Goal: Navigation & Orientation: Find specific page/section

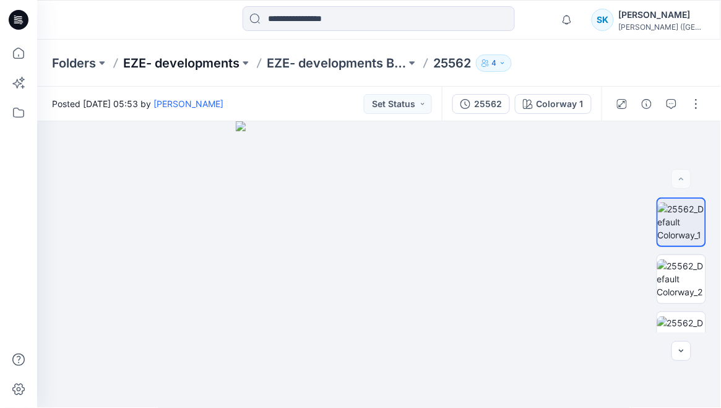
click at [147, 64] on p "EZE- developments" at bounding box center [181, 62] width 116 height 17
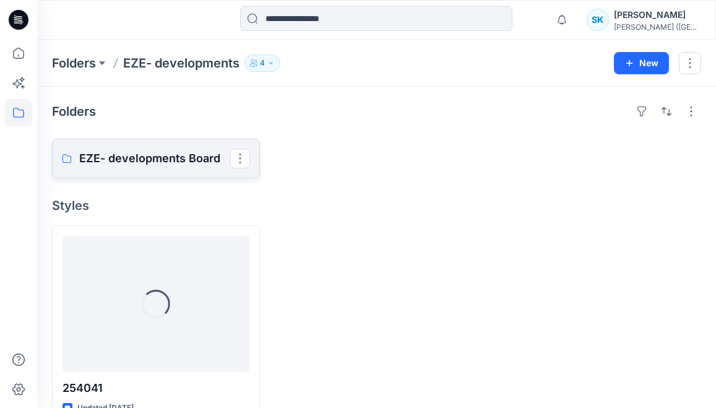
click at [150, 160] on p "EZE- developments Board" at bounding box center [154, 158] width 151 height 17
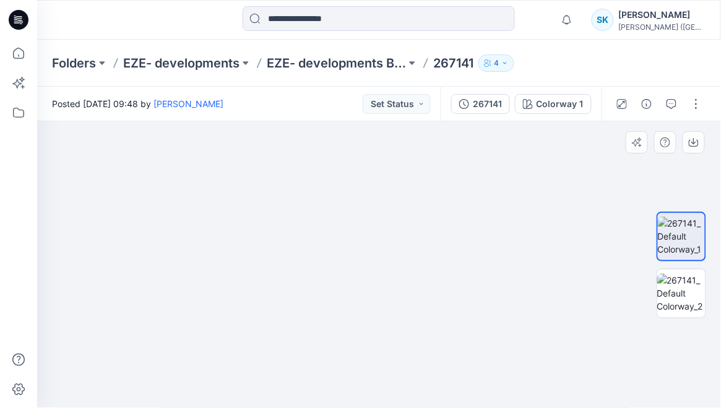
drag, startPoint x: 386, startPoint y: 175, endPoint x: 412, endPoint y: 341, distance: 167.8
drag, startPoint x: 399, startPoint y: 284, endPoint x: 395, endPoint y: 258, distance: 26.4
click at [680, 292] on img at bounding box center [681, 293] width 48 height 39
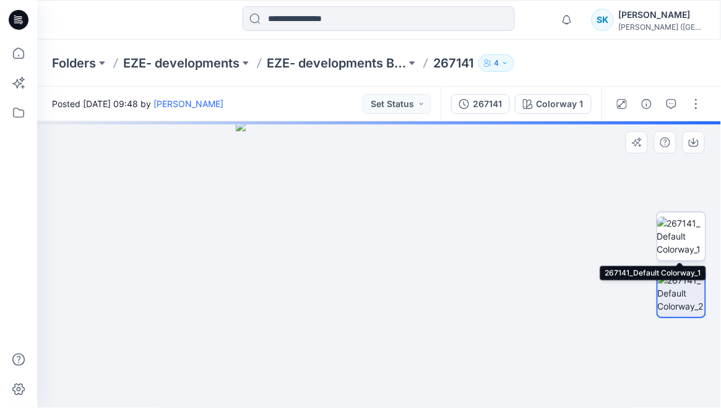
click at [679, 229] on img at bounding box center [681, 236] width 48 height 39
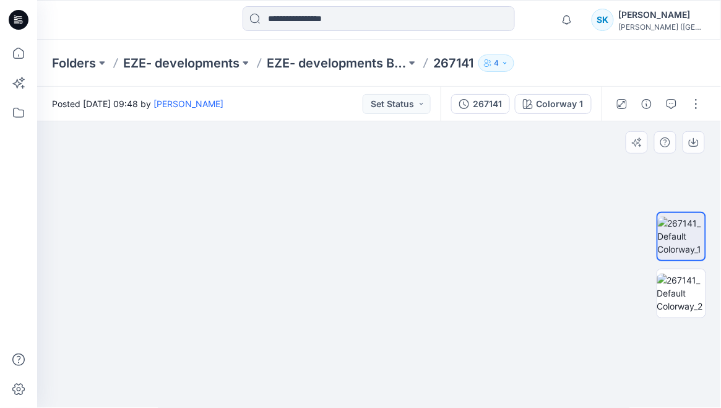
drag, startPoint x: 385, startPoint y: 155, endPoint x: 399, endPoint y: 290, distance: 136.3
drag, startPoint x: 396, startPoint y: 262, endPoint x: 396, endPoint y: 270, distance: 7.4
click at [687, 284] on img at bounding box center [681, 293] width 48 height 39
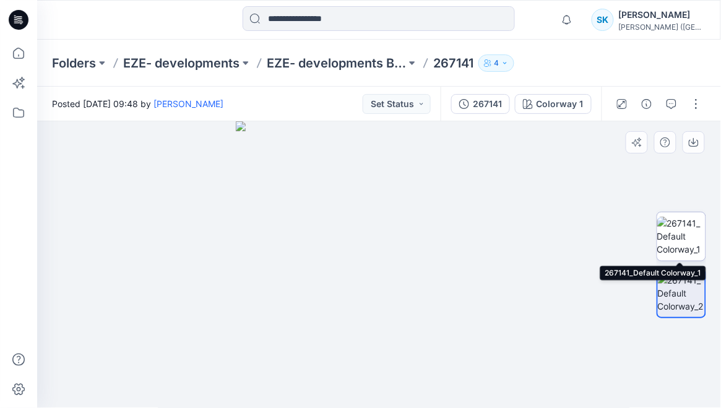
click at [674, 238] on img at bounding box center [681, 236] width 48 height 39
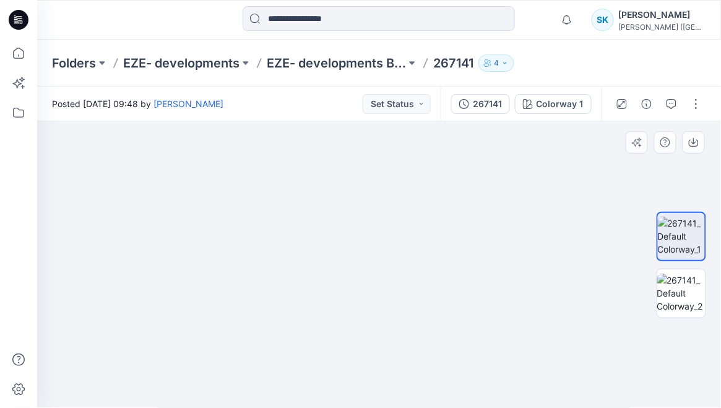
drag, startPoint x: 397, startPoint y: 204, endPoint x: 396, endPoint y: 311, distance: 107.1
drag, startPoint x: 395, startPoint y: 239, endPoint x: 395, endPoint y: 299, distance: 60.1
click at [690, 280] on img at bounding box center [681, 293] width 48 height 39
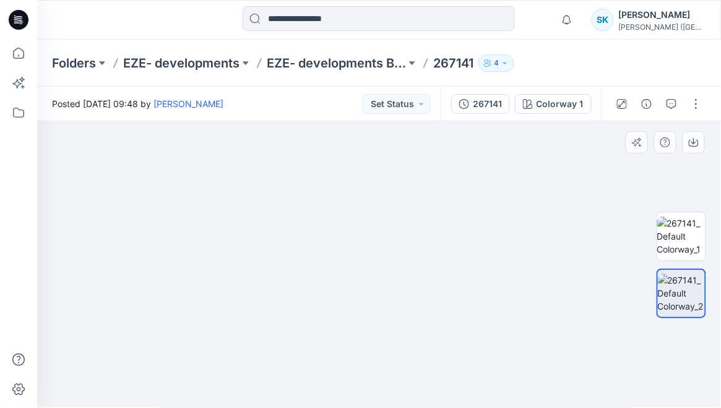
drag, startPoint x: 373, startPoint y: 243, endPoint x: 366, endPoint y: 297, distance: 54.3
drag, startPoint x: 356, startPoint y: 282, endPoint x: 344, endPoint y: 348, distance: 67.4
